Goal: Use online tool/utility: Utilize a website feature to perform a specific function

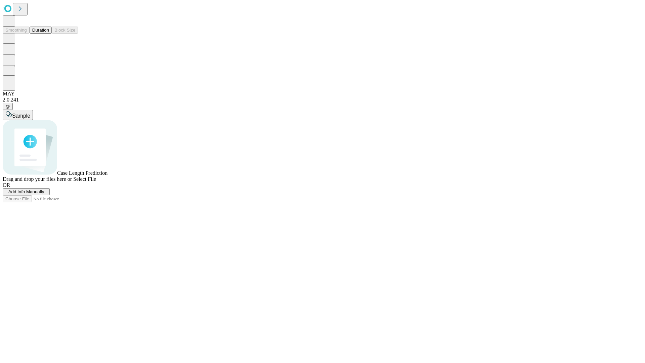
click at [49, 34] on button "Duration" at bounding box center [41, 30] width 22 height 7
click at [30, 113] on span "Sample" at bounding box center [21, 116] width 18 height 6
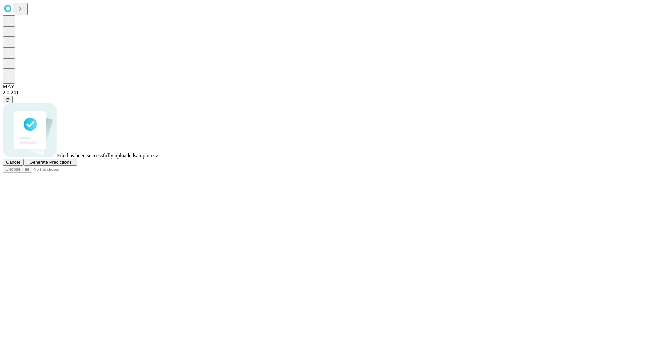
click at [71, 165] on span "Generate Predictions" at bounding box center [50, 162] width 42 height 5
